Goal: Task Accomplishment & Management: Manage account settings

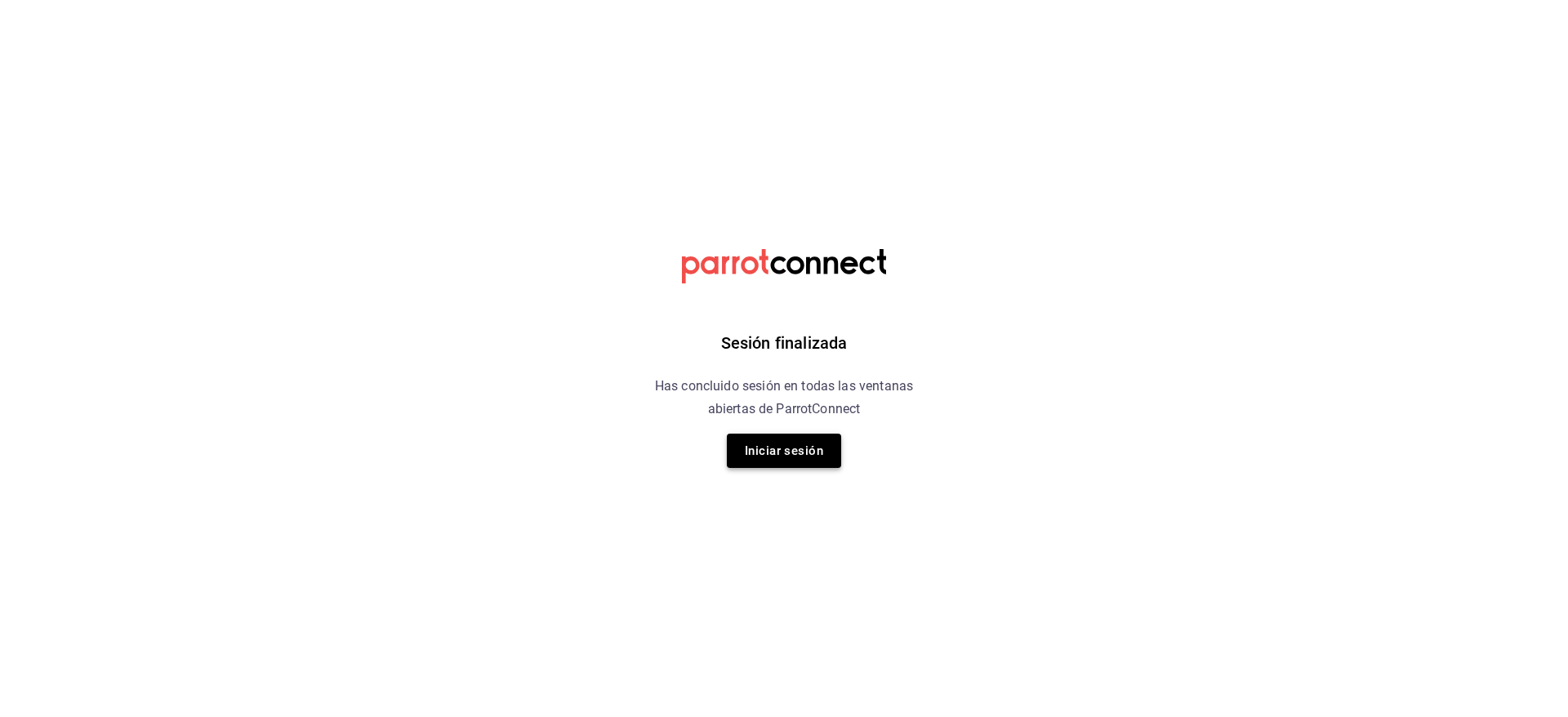
click at [802, 448] on button "Iniciar sesión" at bounding box center [784, 450] width 114 height 34
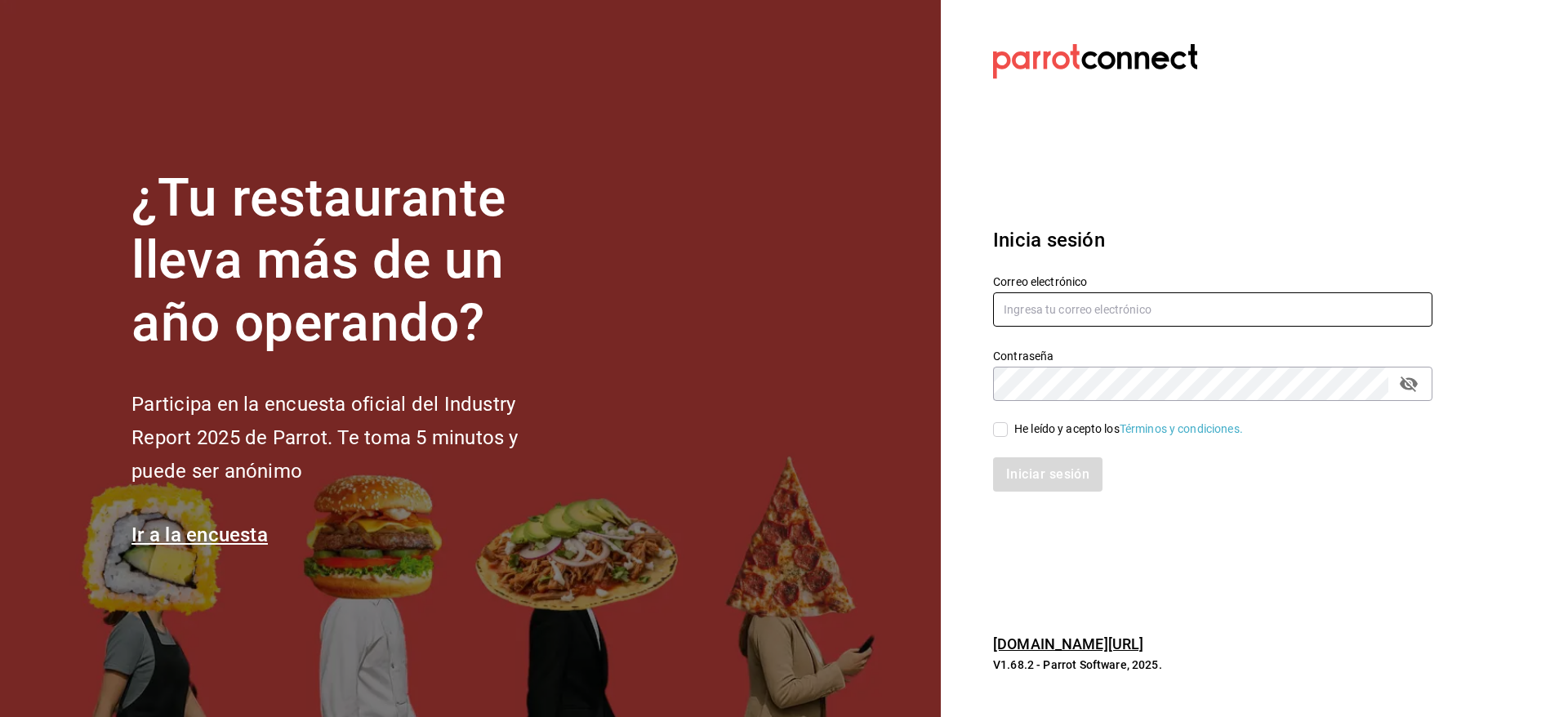
type input "[EMAIL_ADDRESS][DOMAIN_NAME]"
click at [1052, 432] on div "He leído y acepto los Términos y condiciones." at bounding box center [1129, 429] width 229 height 17
click at [1008, 432] on input "He leído y acepto los Términos y condiciones." at bounding box center [1000, 429] width 15 height 15
checkbox input "true"
click at [1052, 458] on button "Iniciar sesión" at bounding box center [1048, 475] width 111 height 34
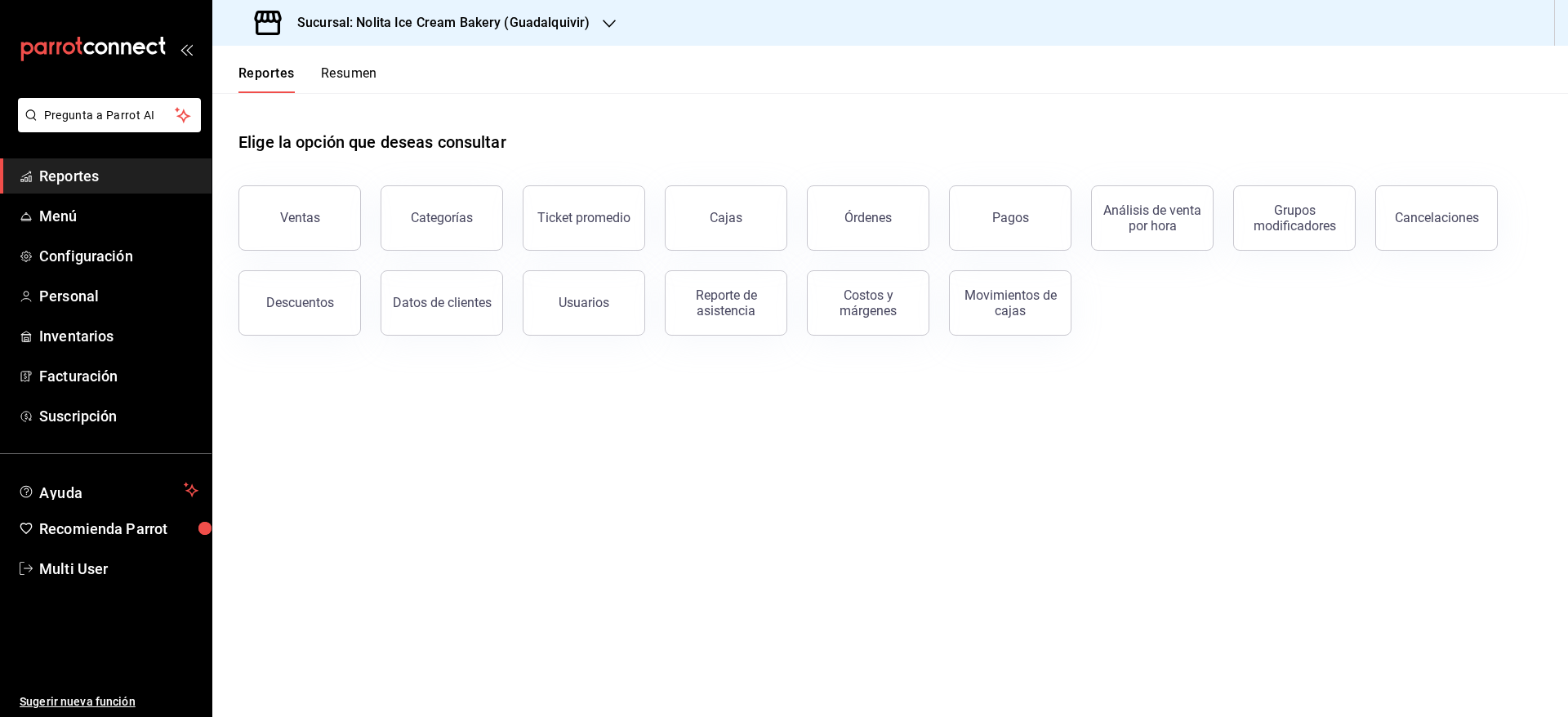
click at [347, 73] on button "Resumen" at bounding box center [349, 79] width 57 height 28
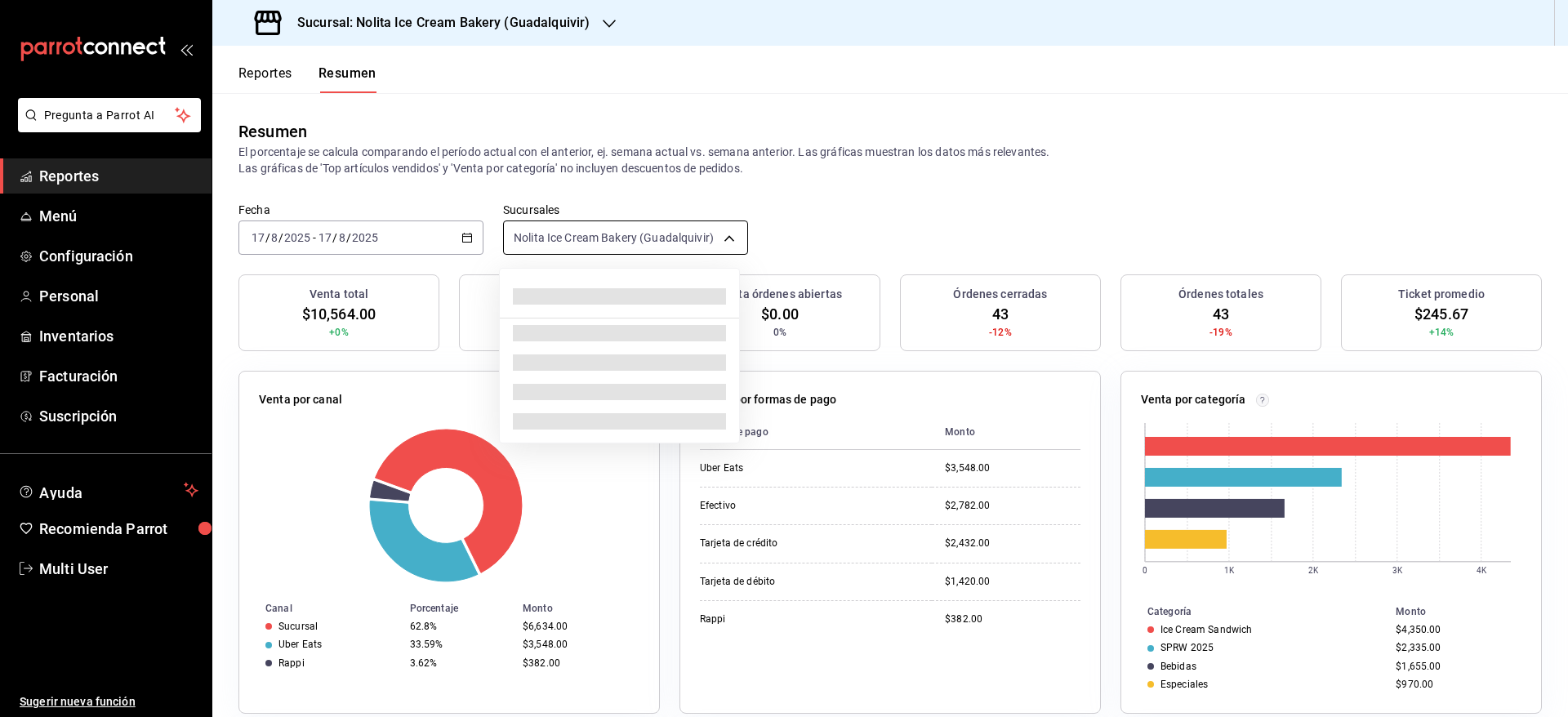
click at [538, 236] on body "Pregunta a Parrot AI Reportes Menú Configuración Personal Inventarios Facturaci…" at bounding box center [784, 358] width 1568 height 717
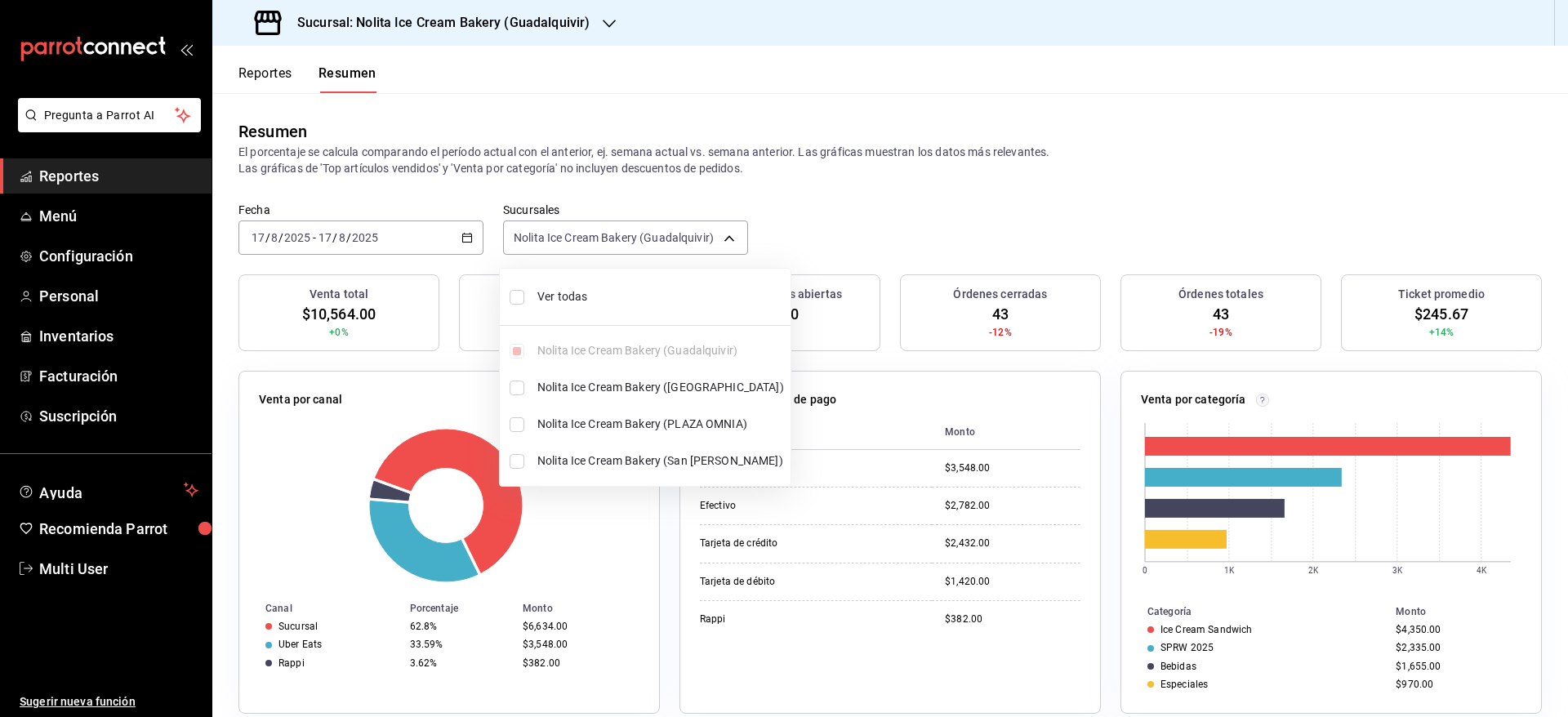
click at [544, 292] on span "Ver todas" at bounding box center [661, 297] width 247 height 17
type input "[object Object],[object Object],[object Object],[object Object]"
checkbox input "true"
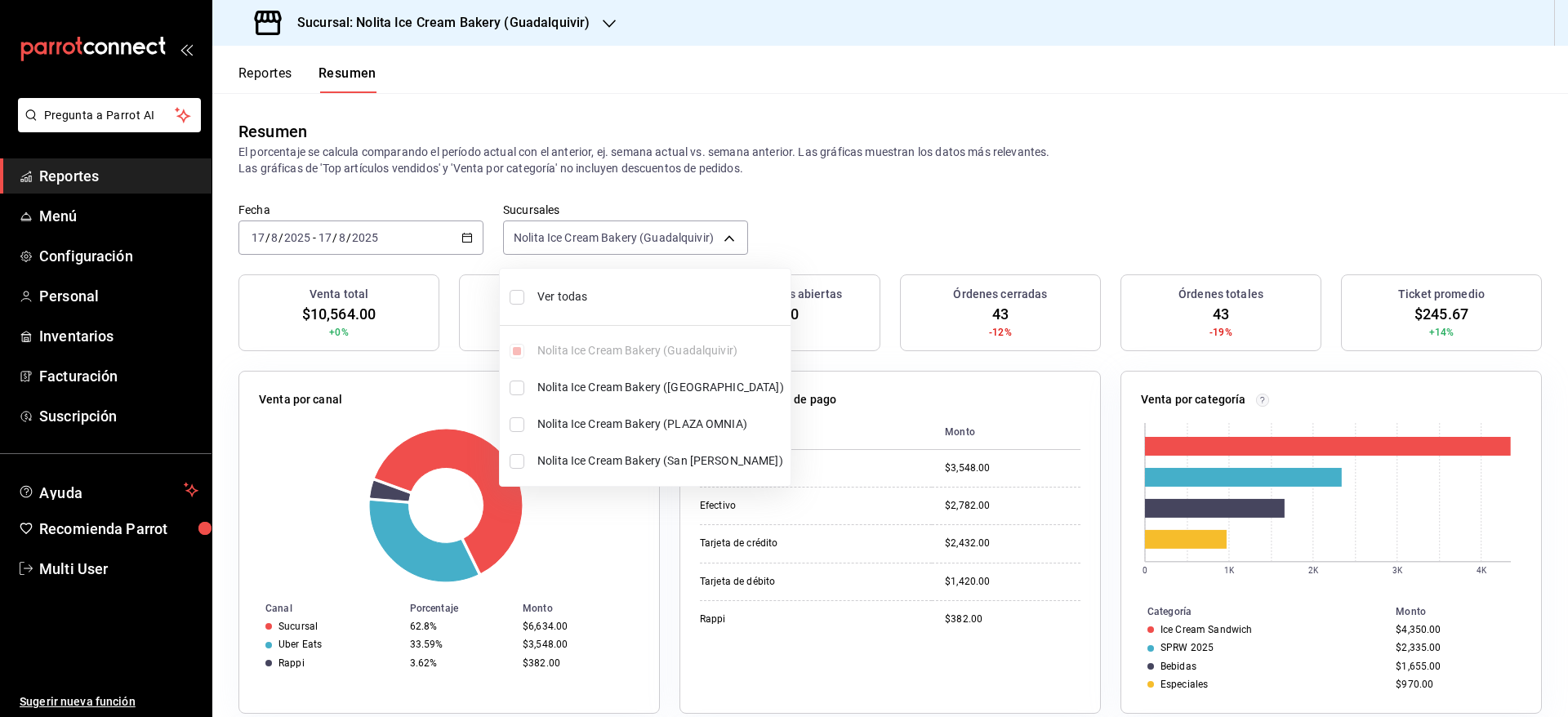
checkbox input "true"
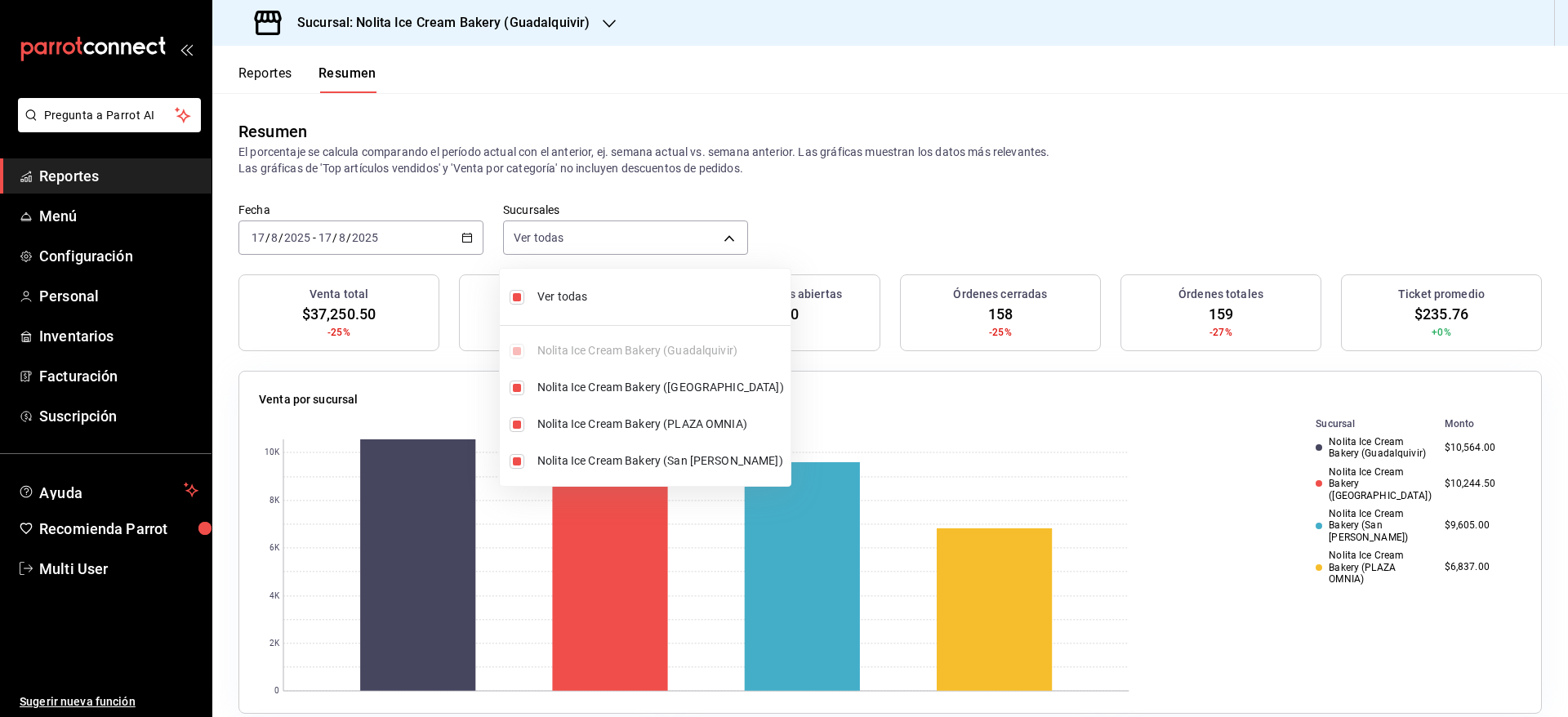
click at [1560, 542] on div at bounding box center [784, 358] width 1568 height 717
